Goal: Check status: Check status

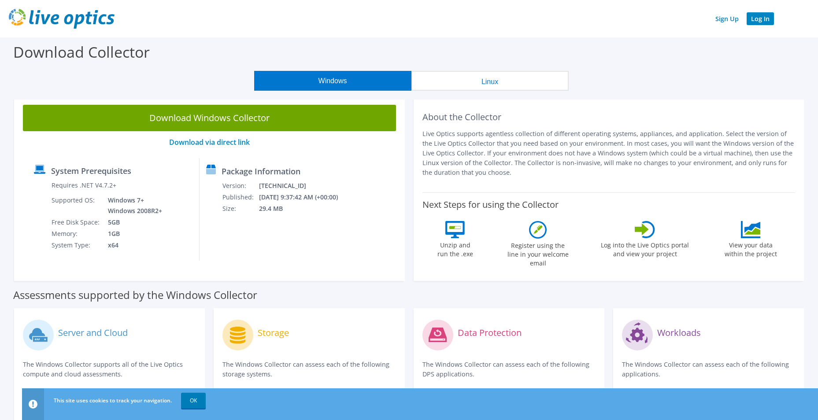
click at [767, 21] on link "Log In" at bounding box center [760, 18] width 27 height 13
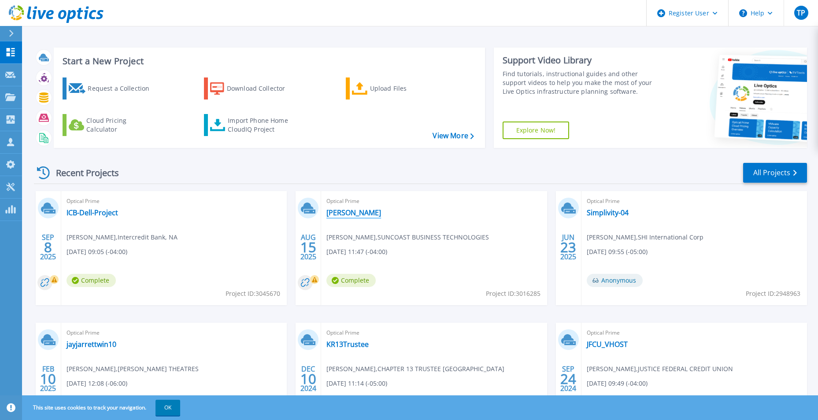
click at [346, 209] on link "Wilson" at bounding box center [353, 212] width 55 height 9
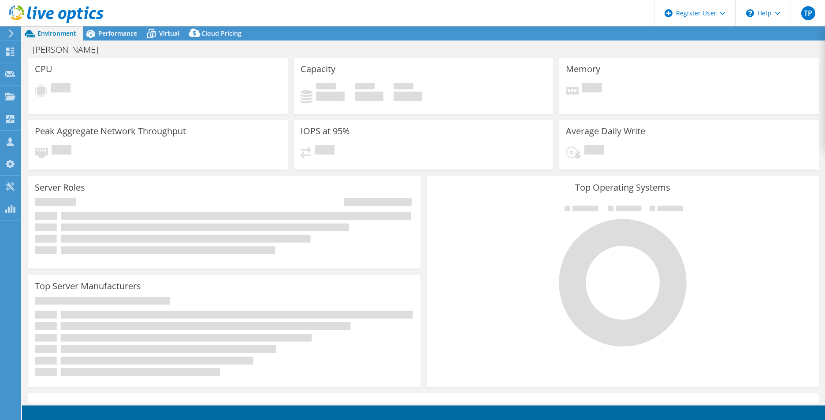
select select "USD"
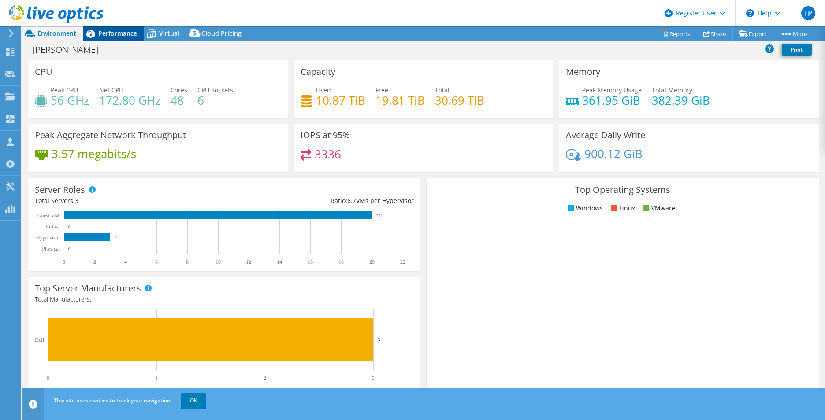
click at [123, 31] on span "Performance" at bounding box center [117, 33] width 39 height 8
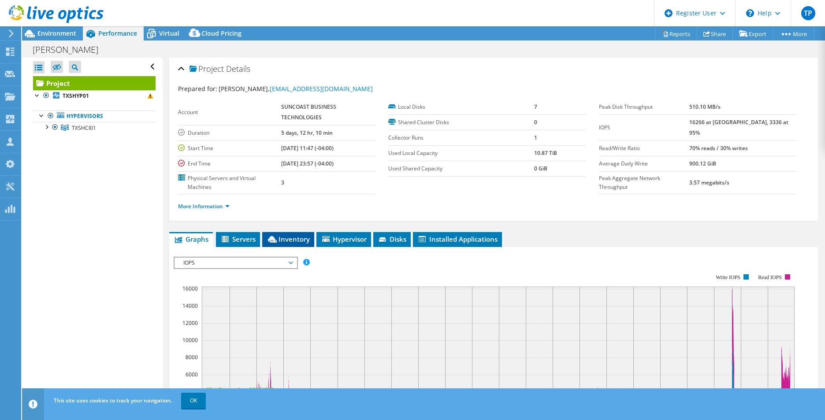
scroll to position [176, 0]
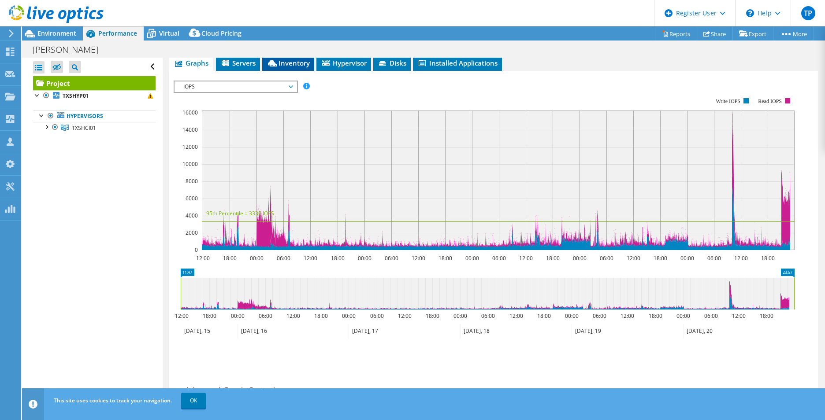
click at [290, 65] on span "Inventory" at bounding box center [288, 63] width 43 height 9
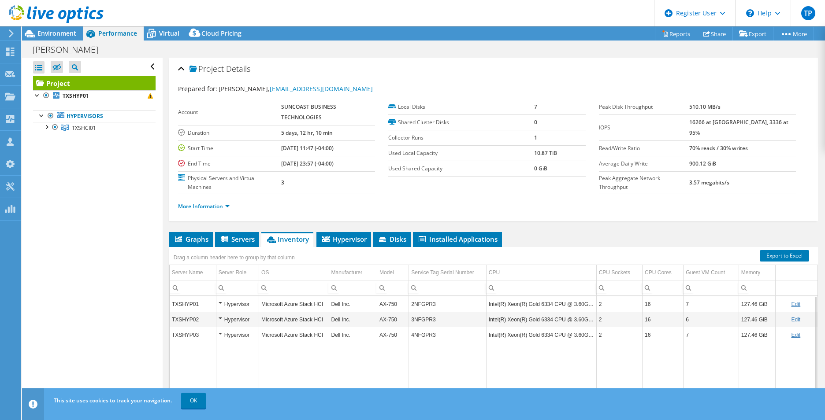
scroll to position [44, 0]
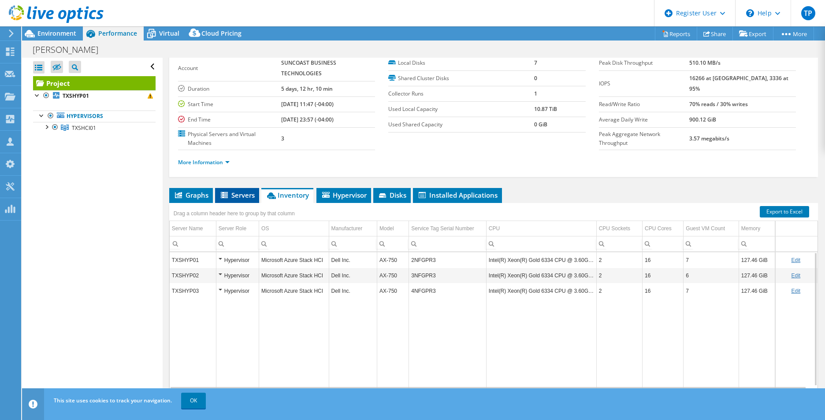
click at [242, 193] on span "Servers" at bounding box center [236, 195] width 35 height 9
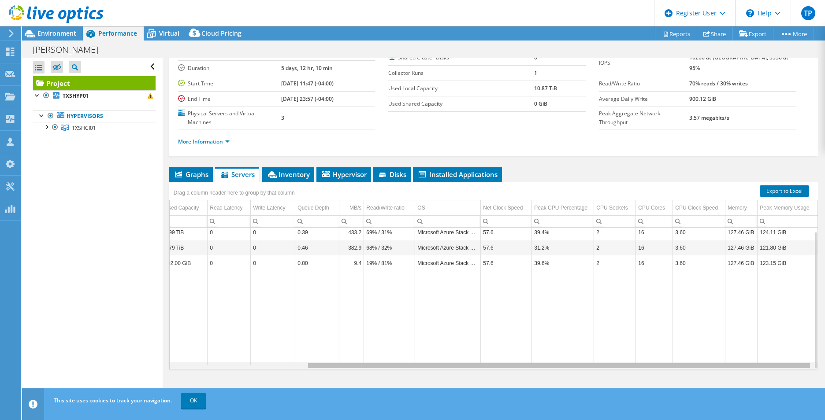
scroll to position [0, 175]
drag, startPoint x: 473, startPoint y: 368, endPoint x: 696, endPoint y: 357, distance: 223.6
click at [696, 357] on body "TP Dell User [PERSON_NAME] [PERSON_NAME][EMAIL_ADDRESS][PERSON_NAME][DOMAIN_NAM…" at bounding box center [412, 210] width 825 height 420
